Goal: Task Accomplishment & Management: Manage account settings

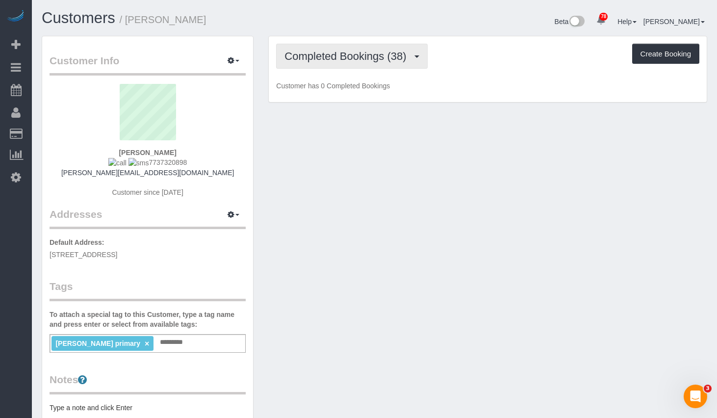
click at [383, 62] on span "Completed Bookings (38)" at bounding box center [348, 56] width 127 height 12
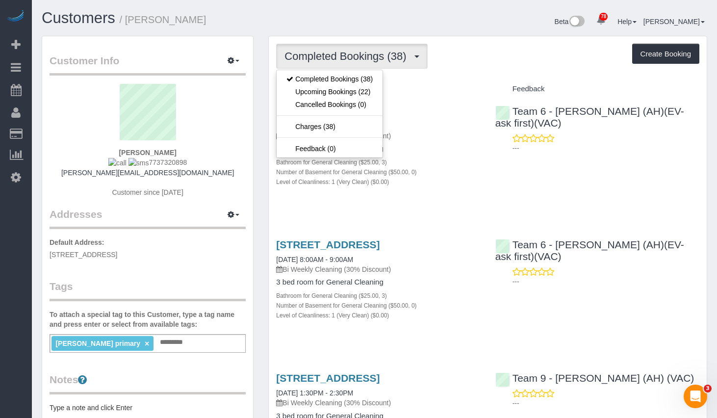
click at [485, 48] on div "Completed Bookings (38) Completed Bookings (38) Upcoming Bookings (22) Cancelle…" at bounding box center [487, 56] width 423 height 25
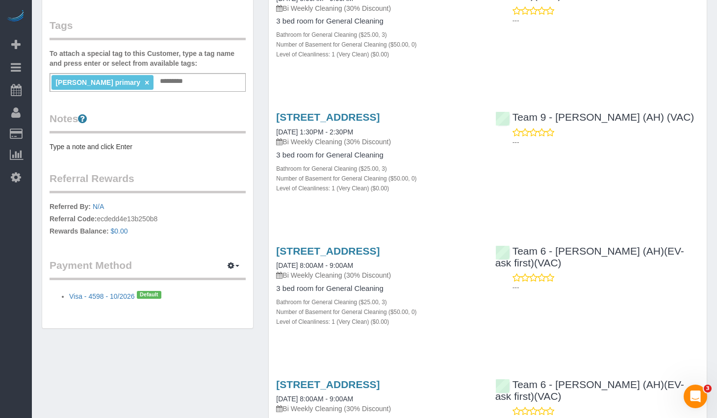
scroll to position [310, 0]
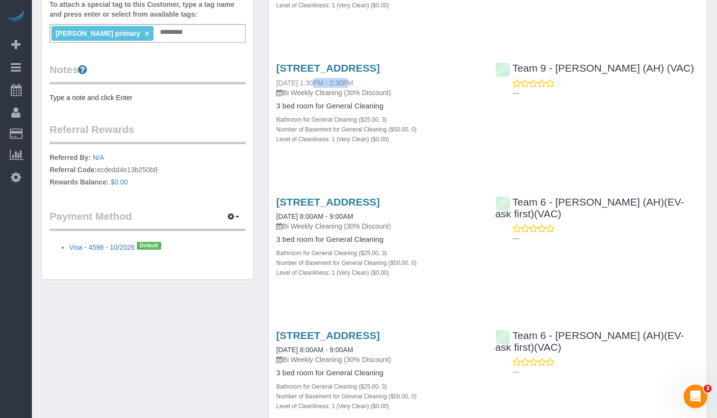
drag, startPoint x: 272, startPoint y: 114, endPoint x: 310, endPoint y: 117, distance: 38.3
click at [310, 117] on div "512 E Burning Tree Ln, Arlington Heights, IL 60004 07/16/2025 1:30PM - 2:30PM B…" at bounding box center [378, 108] width 219 height 109
copy link "07/16/2025"
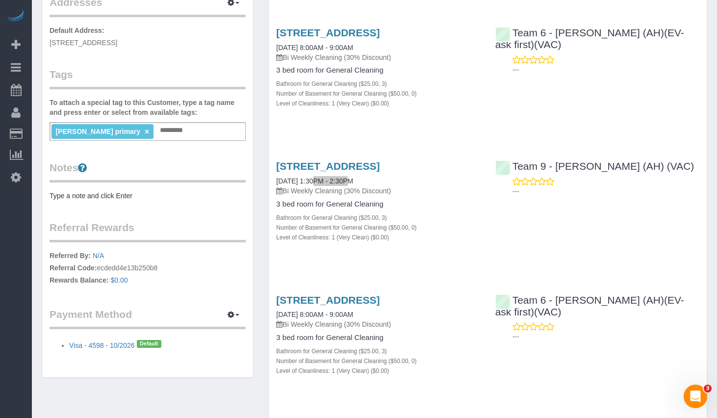
scroll to position [0, 0]
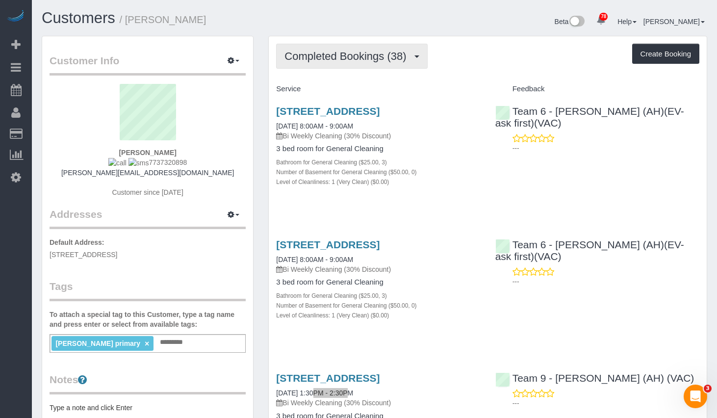
click at [331, 68] on button "Completed Bookings (38)" at bounding box center [351, 56] width 151 height 25
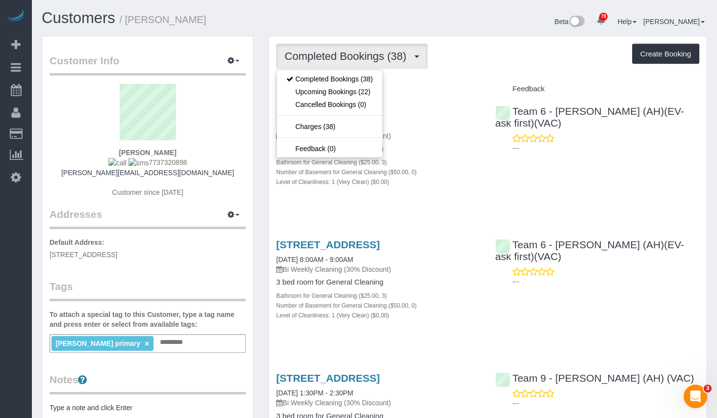
click at [527, 67] on div "Completed Bookings (38) Completed Bookings (38) Upcoming Bookings (22) Cancelle…" at bounding box center [487, 56] width 423 height 25
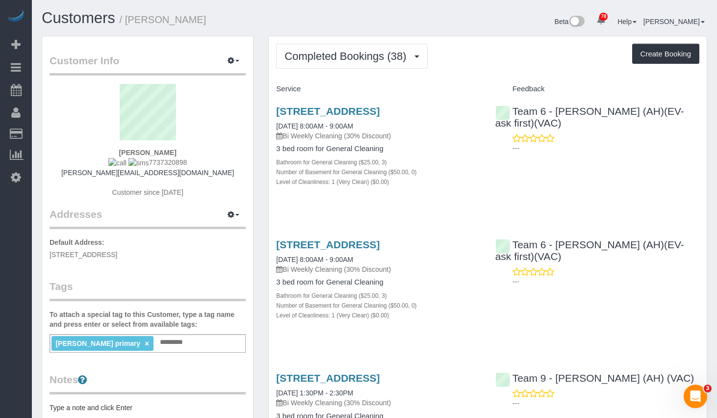
drag, startPoint x: 220, startPoint y: 23, endPoint x: 126, endPoint y: 25, distance: 93.7
click at [126, 25] on h1 "Customers / Jennifer MarkSmith" at bounding box center [205, 18] width 326 height 17
copy small "[PERSON_NAME]"
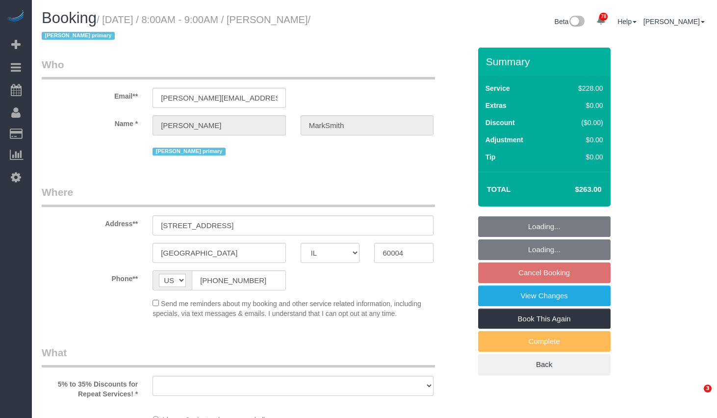
select select "IL"
select select "number:1"
select select "number:58"
select select "number:139"
select select "number:104"
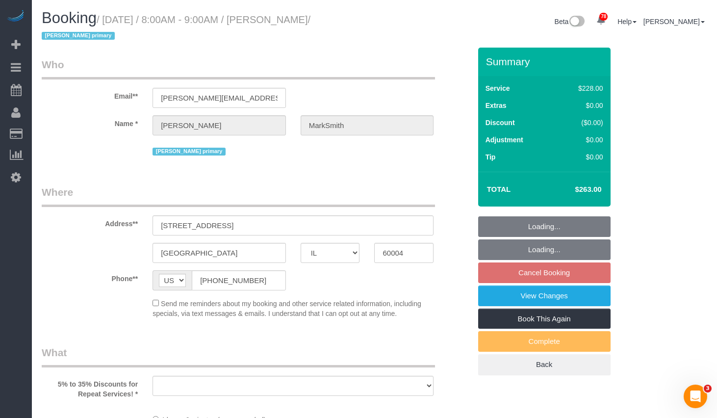
select select "object:1039"
select select "512"
select select "3"
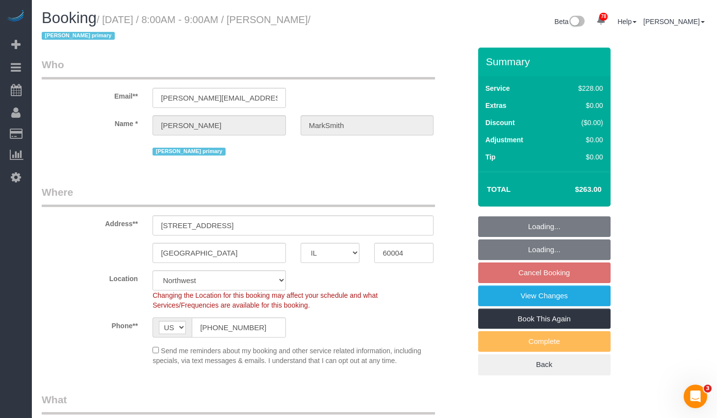
select select "object:1269"
select select "3"
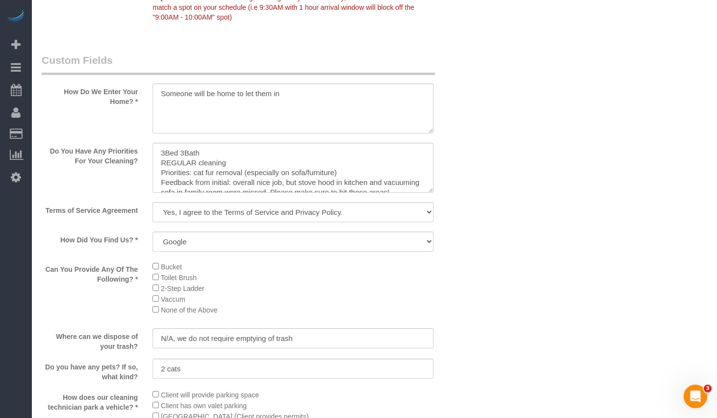
scroll to position [1079, 0]
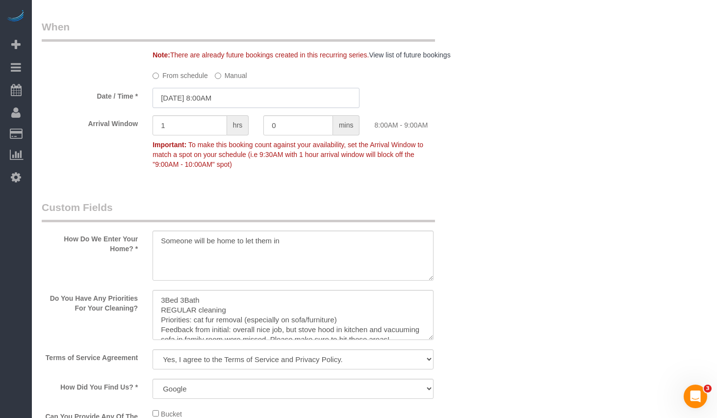
click at [196, 89] on input "08/26/2025 8:00AM" at bounding box center [256, 98] width 207 height 20
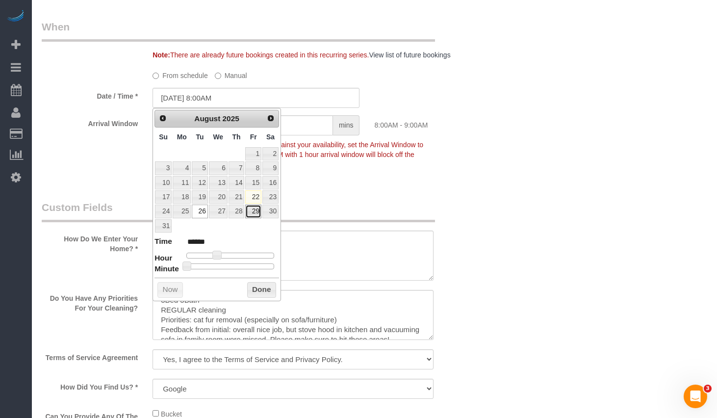
click at [252, 211] on link "29" at bounding box center [253, 211] width 16 height 13
type input "08/29/2025 9:00AM"
type input "******"
type input "08/29/2025 10:00AM"
type input "*******"
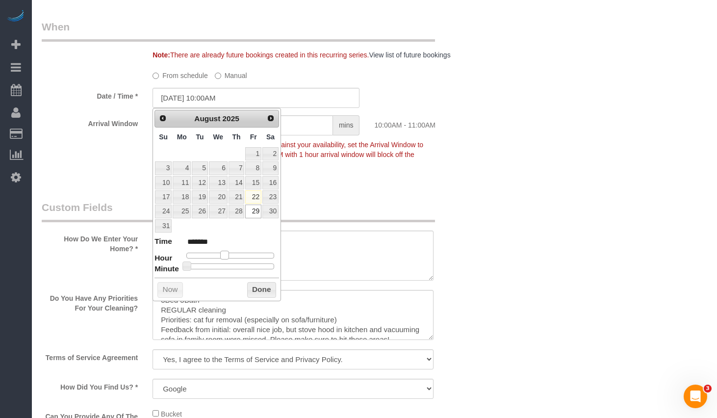
type input "08/29/2025 11:00AM"
type input "*******"
type input "08/29/2025 12:00PM"
type input "*******"
type input "08/29/2025 1:00PM"
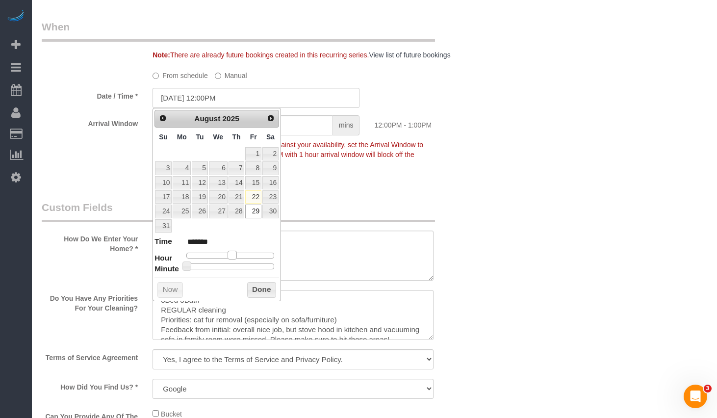
type input "******"
drag, startPoint x: 220, startPoint y: 255, endPoint x: 239, endPoint y: 255, distance: 19.1
click at [239, 255] on span at bounding box center [236, 255] width 9 height 9
type input "08/29/2025 1:05PM"
type input "******"
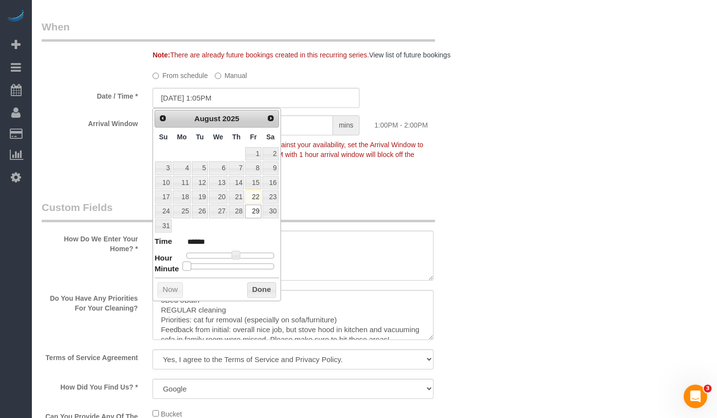
type input "08/29/2025 1:10PM"
type input "******"
type input "08/29/2025 1:15PM"
type input "******"
type input "08/29/2025 1:20PM"
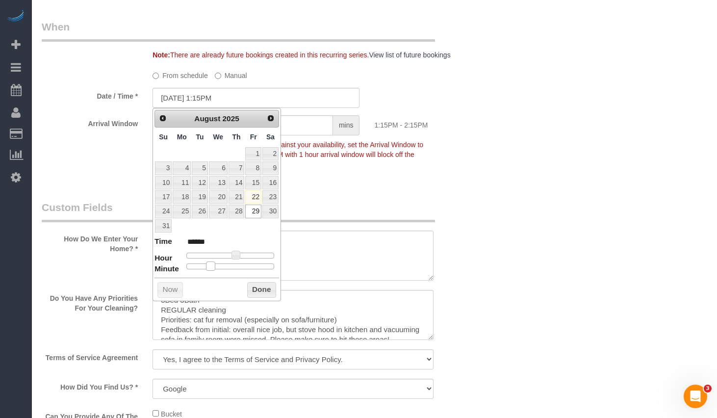
type input "******"
type input "08/29/2025 1:25PM"
type input "******"
drag, startPoint x: 186, startPoint y: 267, endPoint x: 226, endPoint y: 270, distance: 40.4
click at [223, 270] on span at bounding box center [218, 265] width 9 height 9
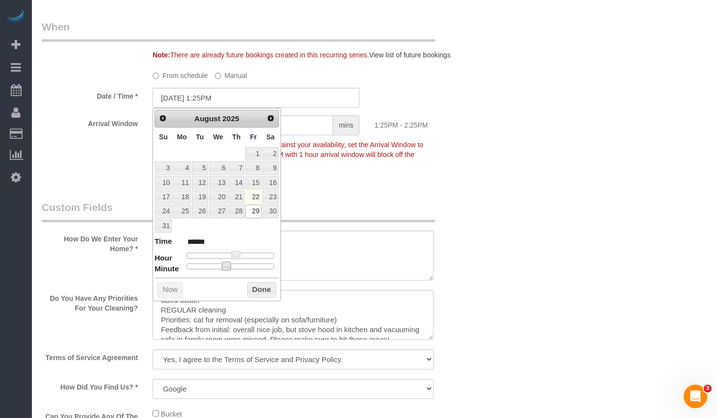
type input "08/29/2025 1:20PM"
type input "******"
type input "08/29/2025 1:25PM"
type input "******"
type input "[DATE] 1:30PM"
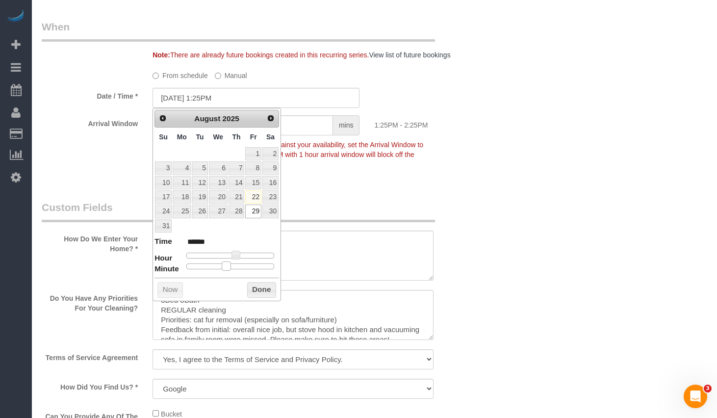
type input "******"
drag, startPoint x: 224, startPoint y: 266, endPoint x: 234, endPoint y: 268, distance: 10.0
click at [234, 268] on div at bounding box center [230, 266] width 88 height 6
click at [261, 294] on button "Done" at bounding box center [261, 290] width 29 height 16
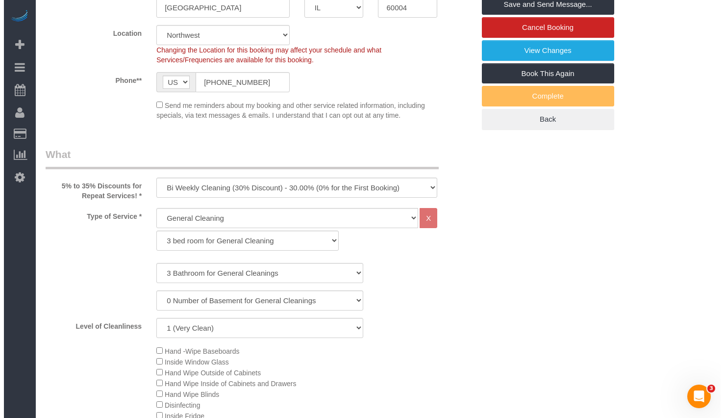
scroll to position [0, 0]
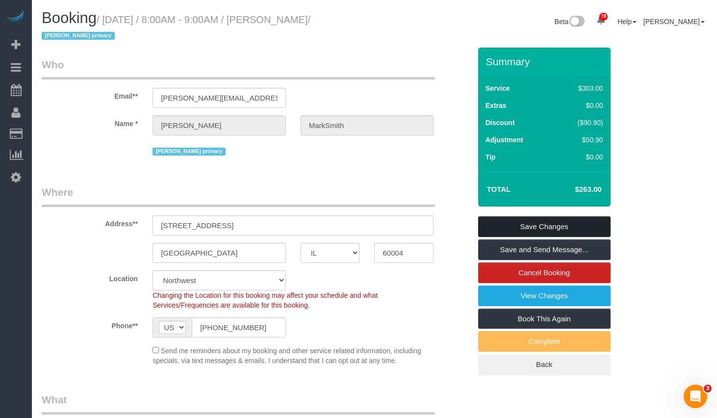
click at [523, 229] on link "Save Changes" at bounding box center [544, 226] width 132 height 21
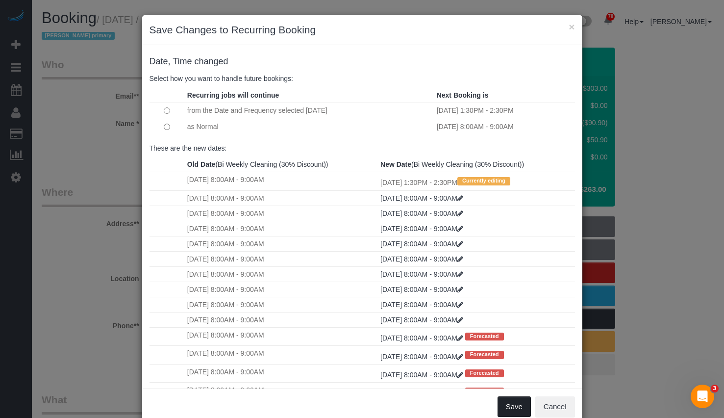
click at [505, 399] on button "Save" at bounding box center [514, 406] width 33 height 21
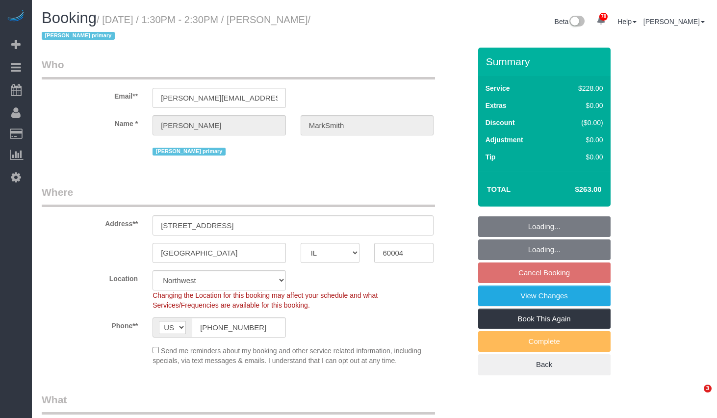
select select "IL"
select select "512"
select select "3"
select select "number:1"
select select "number:58"
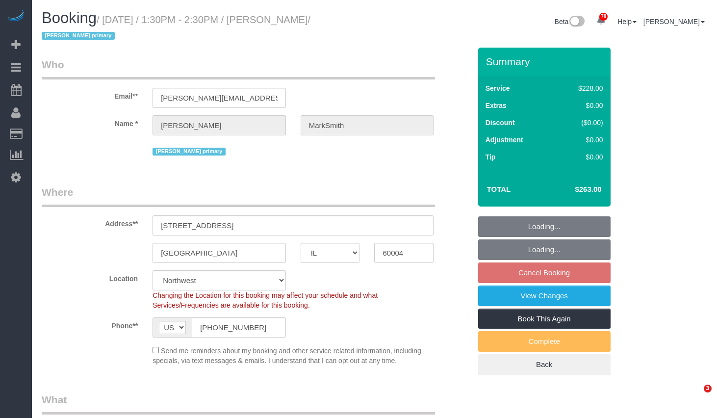
select select "number:139"
select select "number:104"
select select "3"
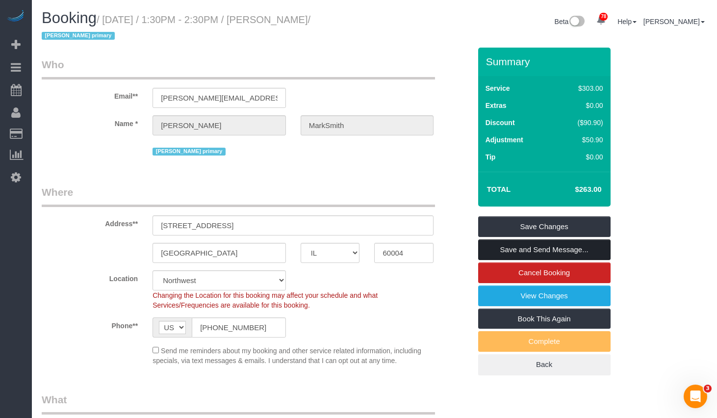
click at [530, 246] on link "Save and Send Message..." at bounding box center [544, 249] width 132 height 21
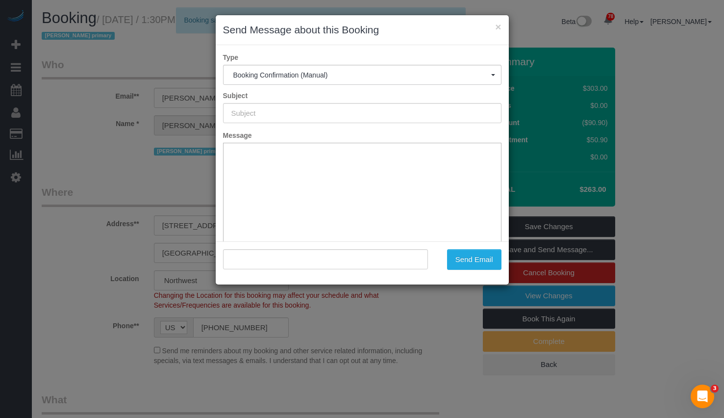
type input "Your Booking With Fresh Tech Maid, Confirmed!"
type input ""[PERSON_NAME]" <[PERSON_NAME][EMAIL_ADDRESS][DOMAIN_NAME]>"
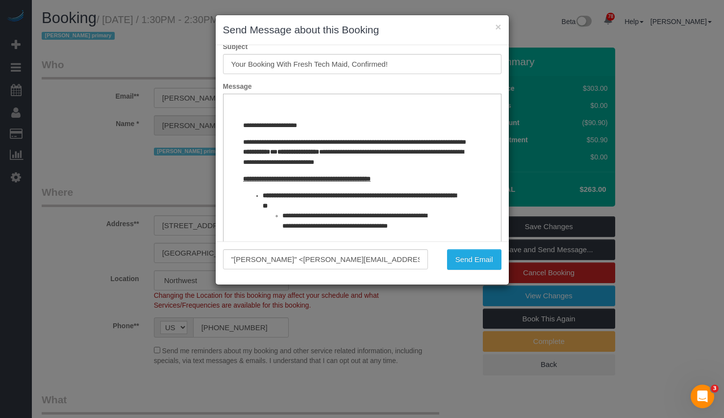
drag, startPoint x: 492, startPoint y: 112, endPoint x: 723, endPoint y: 121, distance: 231.2
click at [499, 24] on button "×" at bounding box center [498, 27] width 6 height 10
